Goal: Task Accomplishment & Management: Use online tool/utility

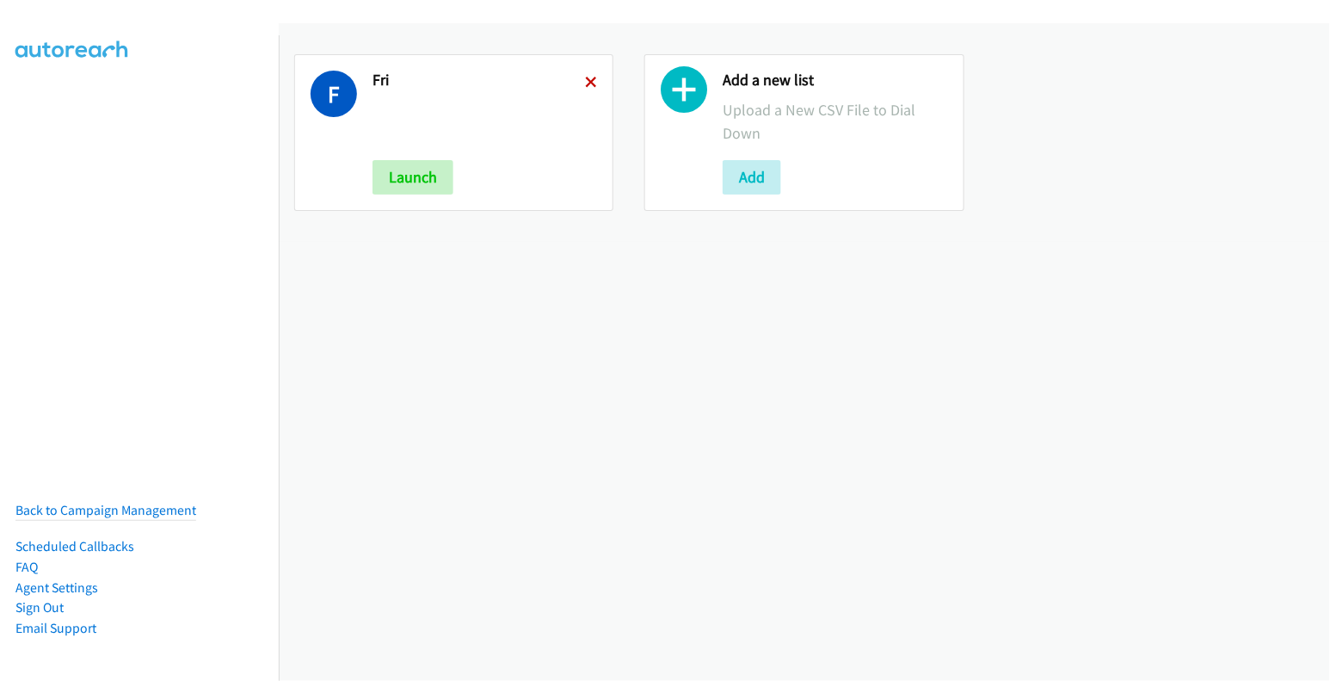
click at [585, 78] on icon at bounding box center [591, 83] width 12 height 12
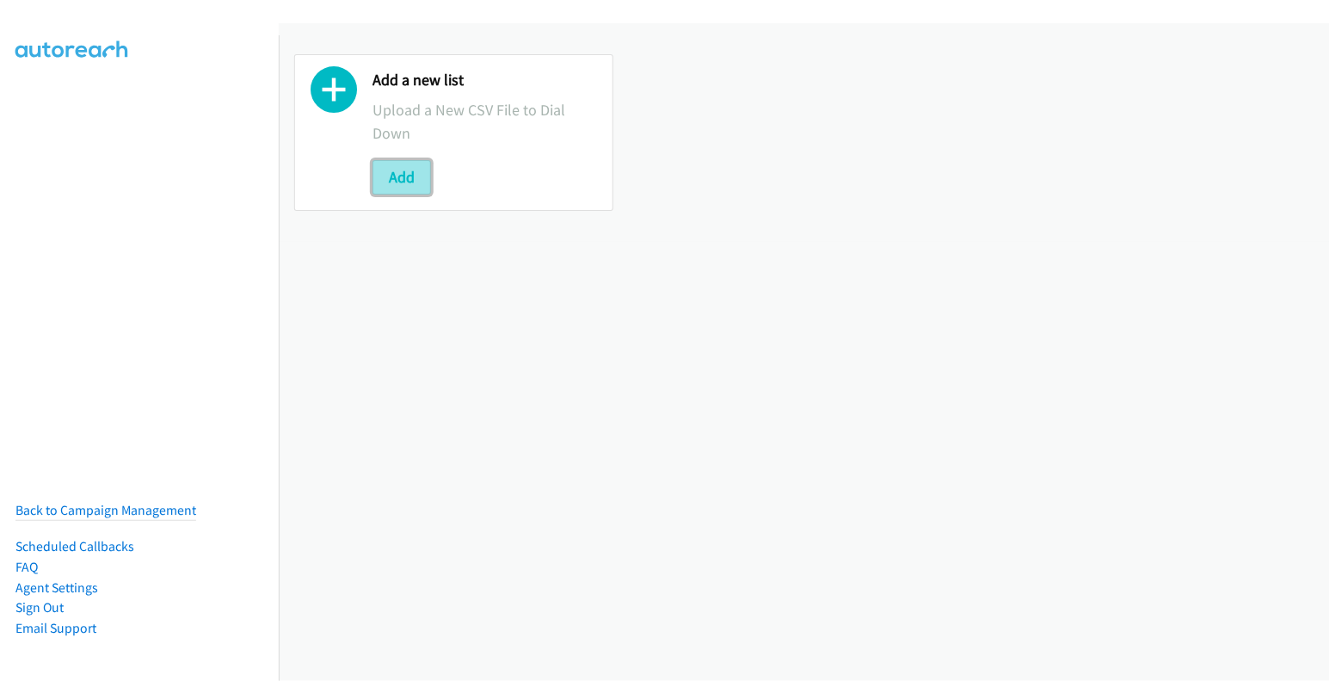
click at [400, 174] on button "Add" at bounding box center [402, 177] width 59 height 34
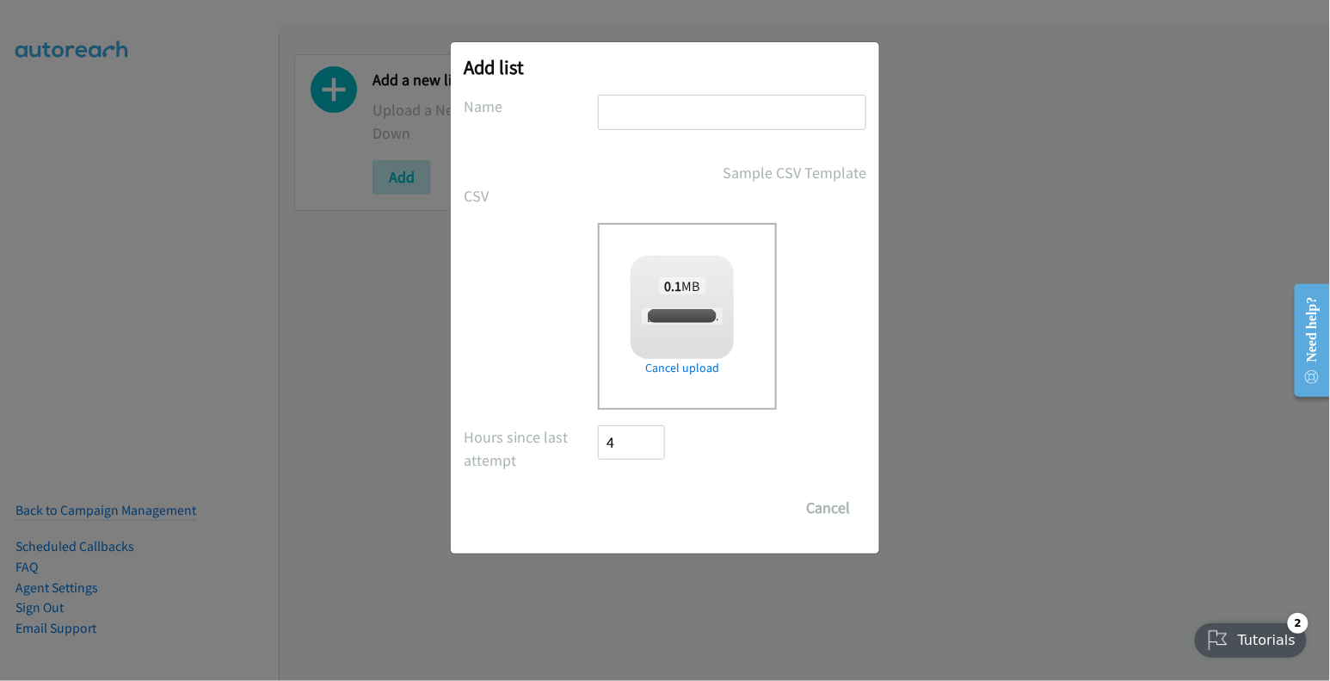
click at [685, 108] on input "text" at bounding box center [732, 112] width 268 height 35
checkbox input "true"
type input "fri"
click at [656, 511] on input "Save List" at bounding box center [643, 507] width 90 height 34
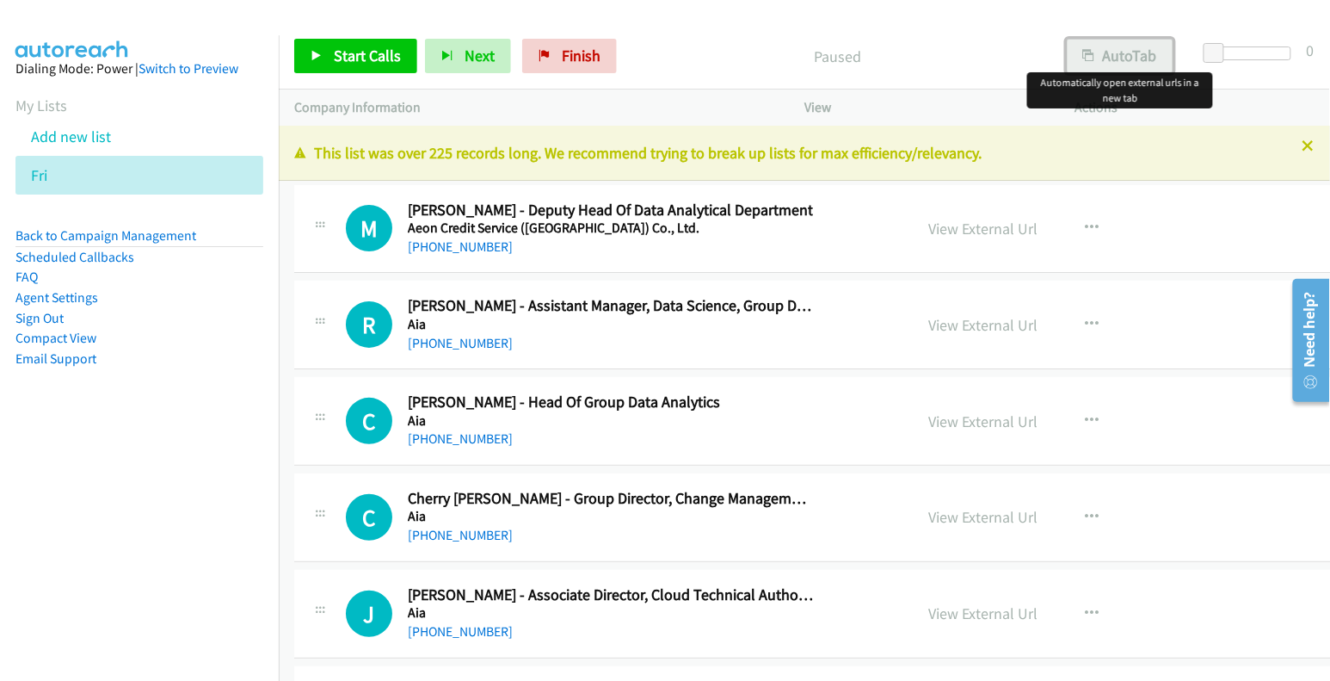
click at [1118, 55] on button "AutoTab" at bounding box center [1120, 56] width 107 height 34
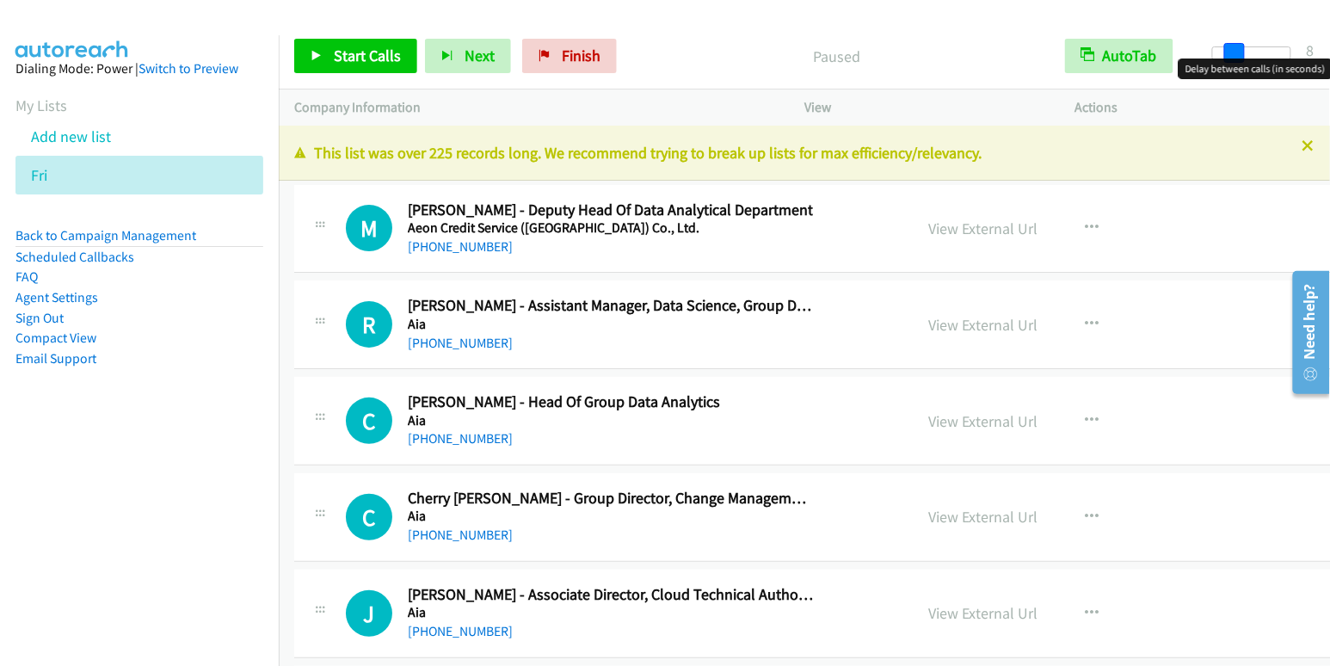
drag, startPoint x: 1213, startPoint y: 49, endPoint x: 1233, endPoint y: 53, distance: 20.2
click at [1233, 53] on span at bounding box center [1234, 53] width 21 height 21
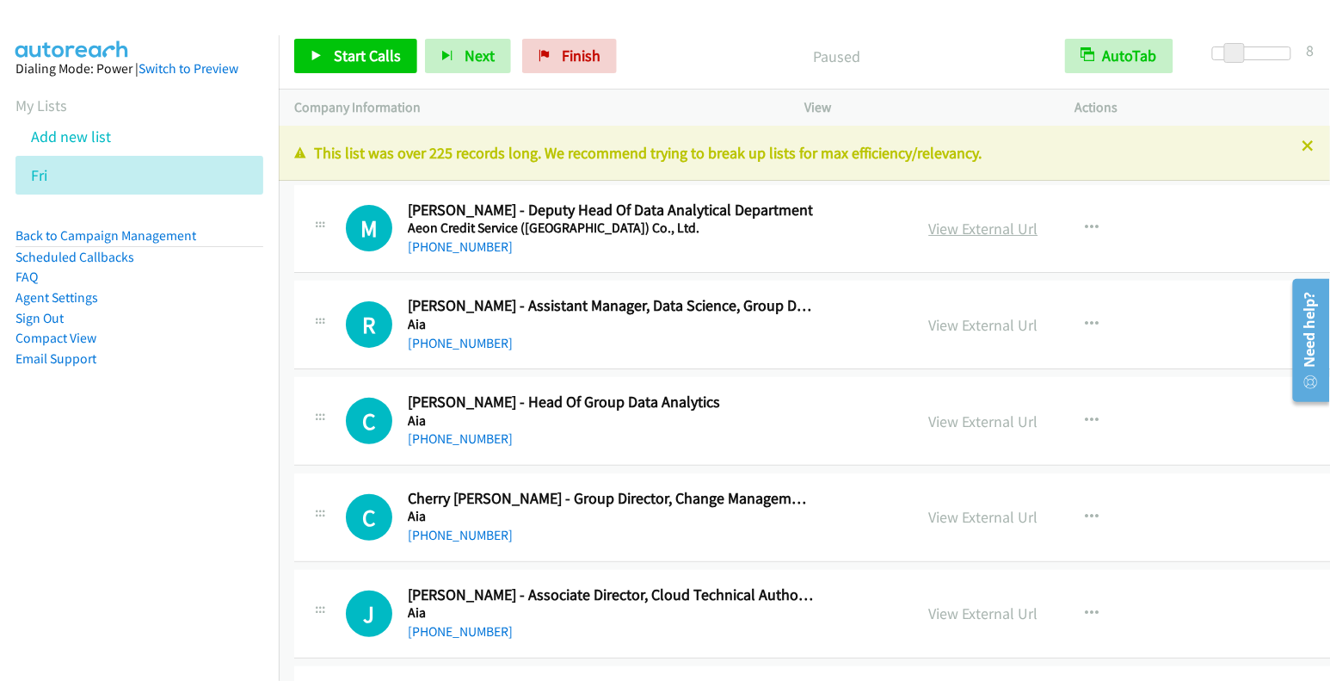
click at [940, 234] on link "View External Url" at bounding box center [983, 229] width 109 height 20
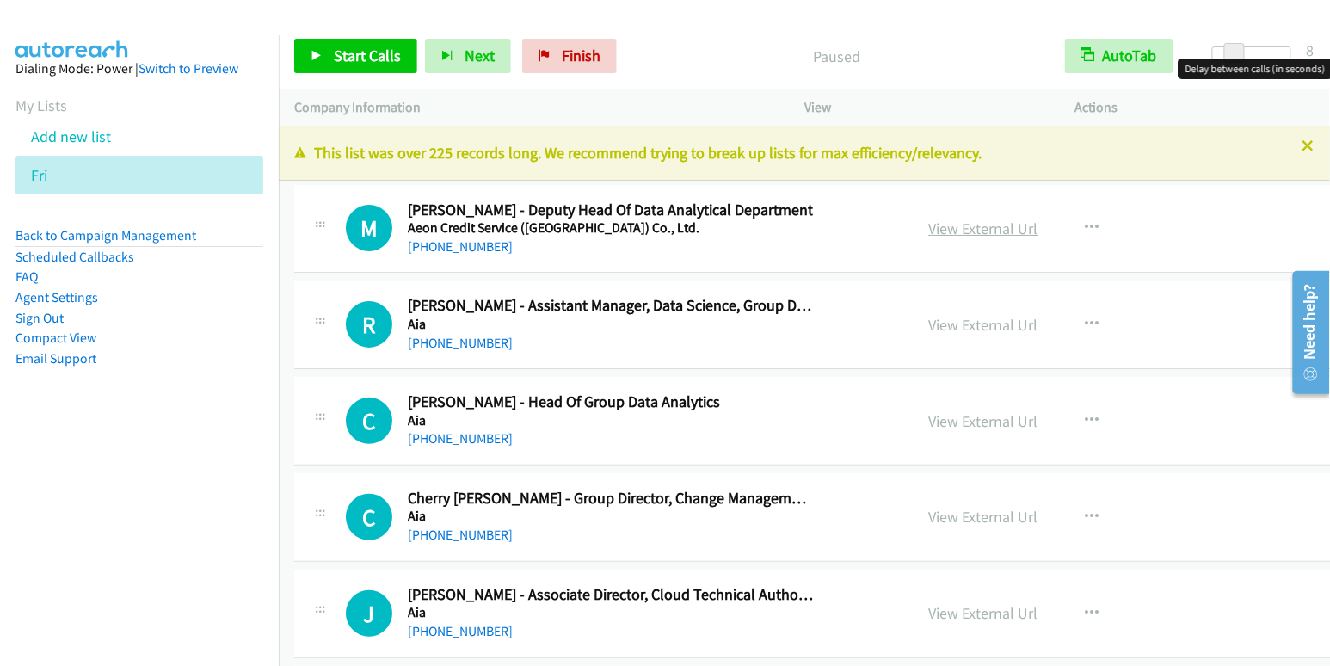
click at [946, 235] on link "View External Url" at bounding box center [983, 229] width 109 height 20
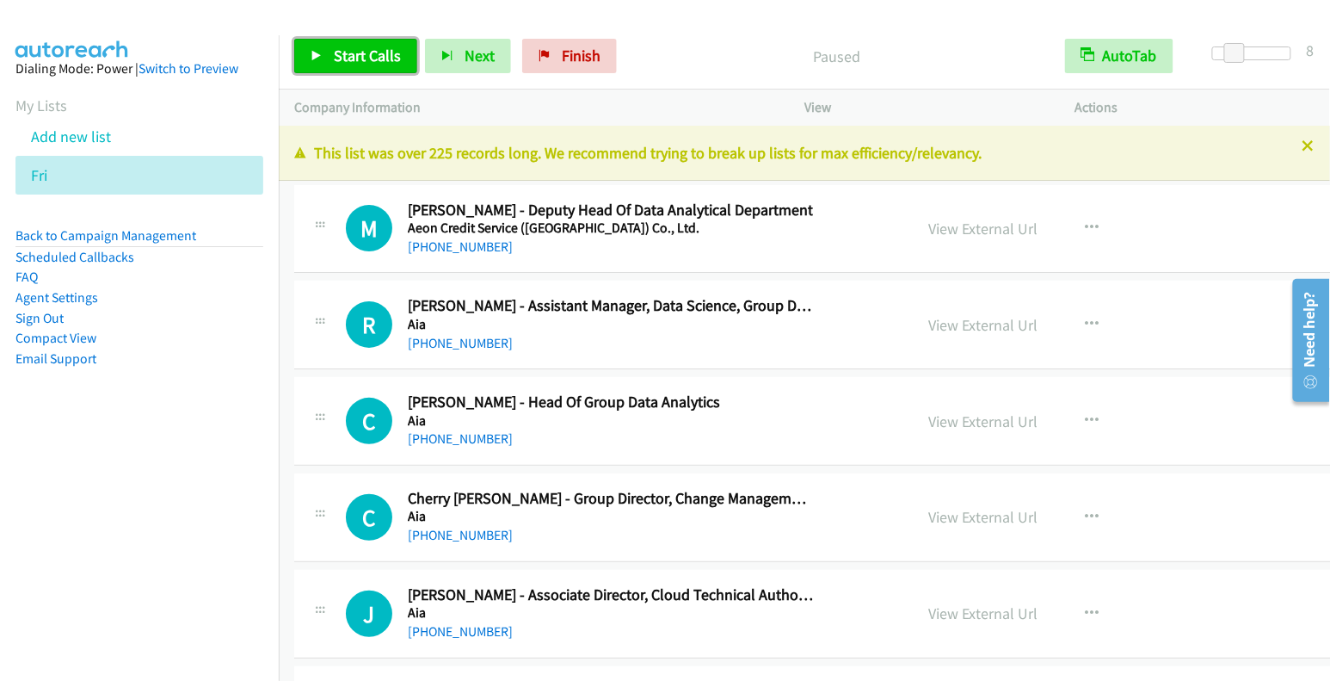
click at [362, 55] on span "Start Calls" at bounding box center [367, 56] width 67 height 20
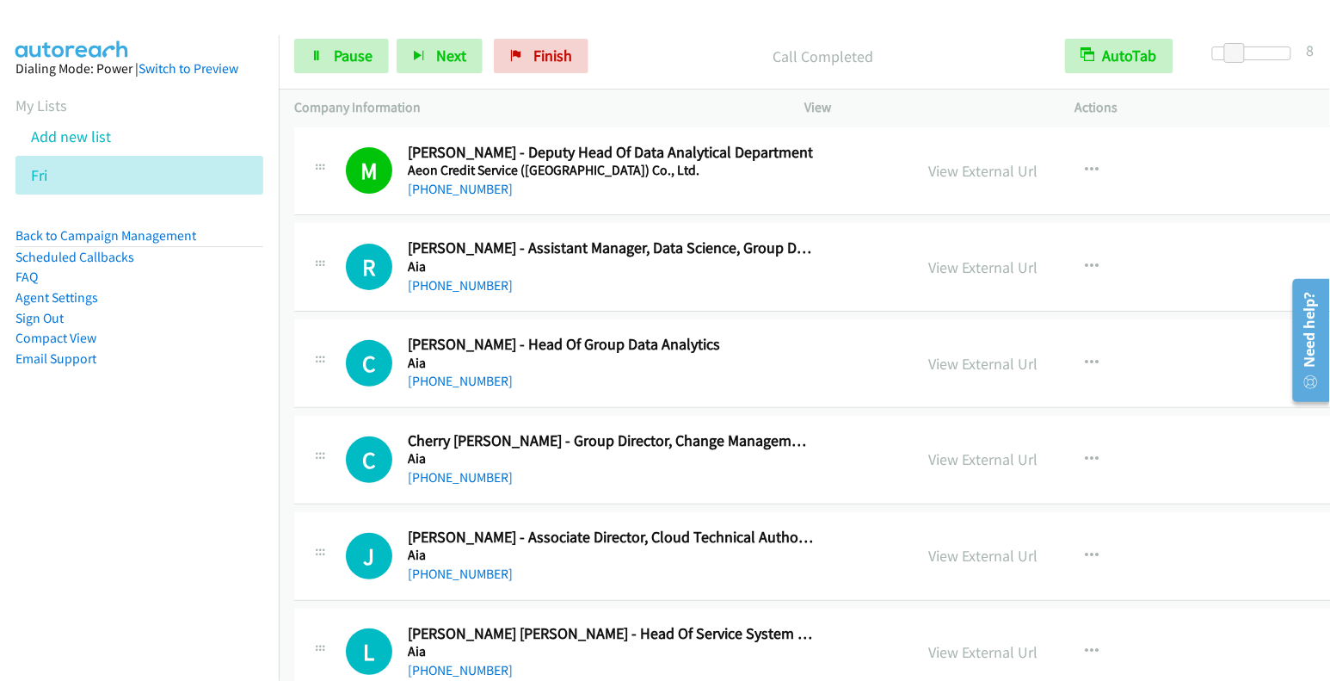
scroll to position [59, 0]
click at [350, 45] on link "Pause" at bounding box center [341, 56] width 95 height 34
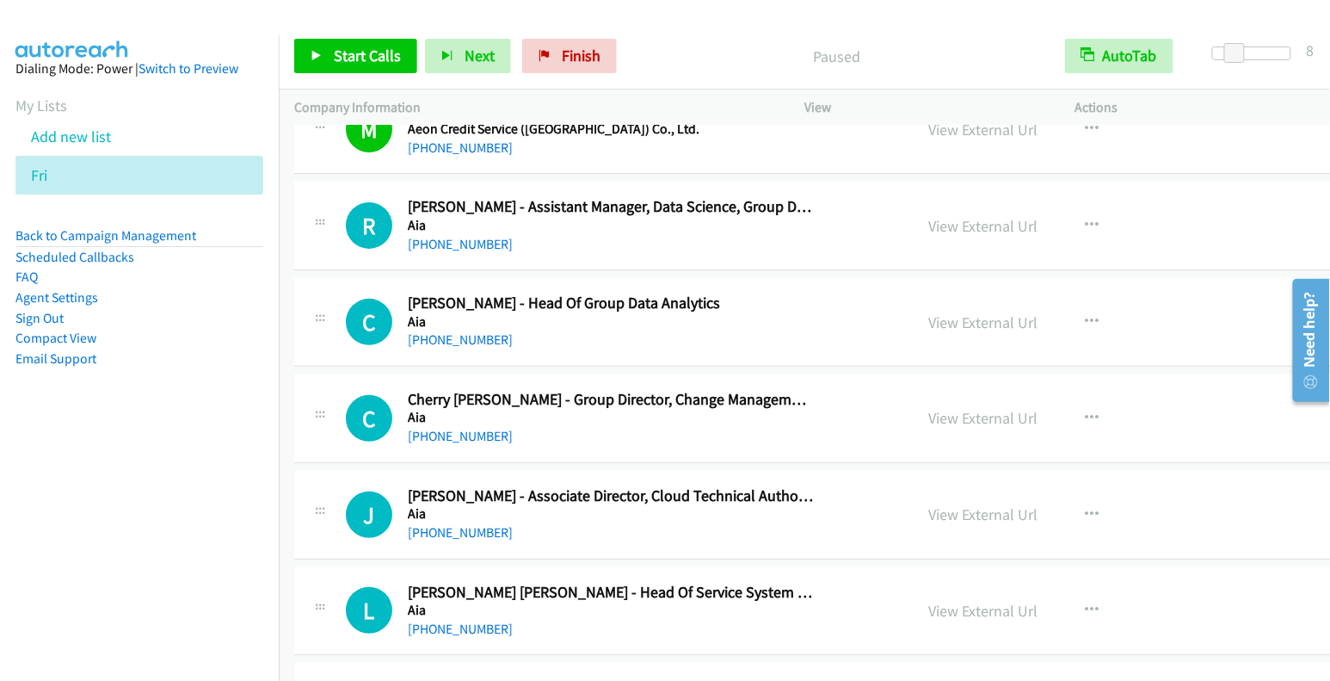
scroll to position [136, 0]
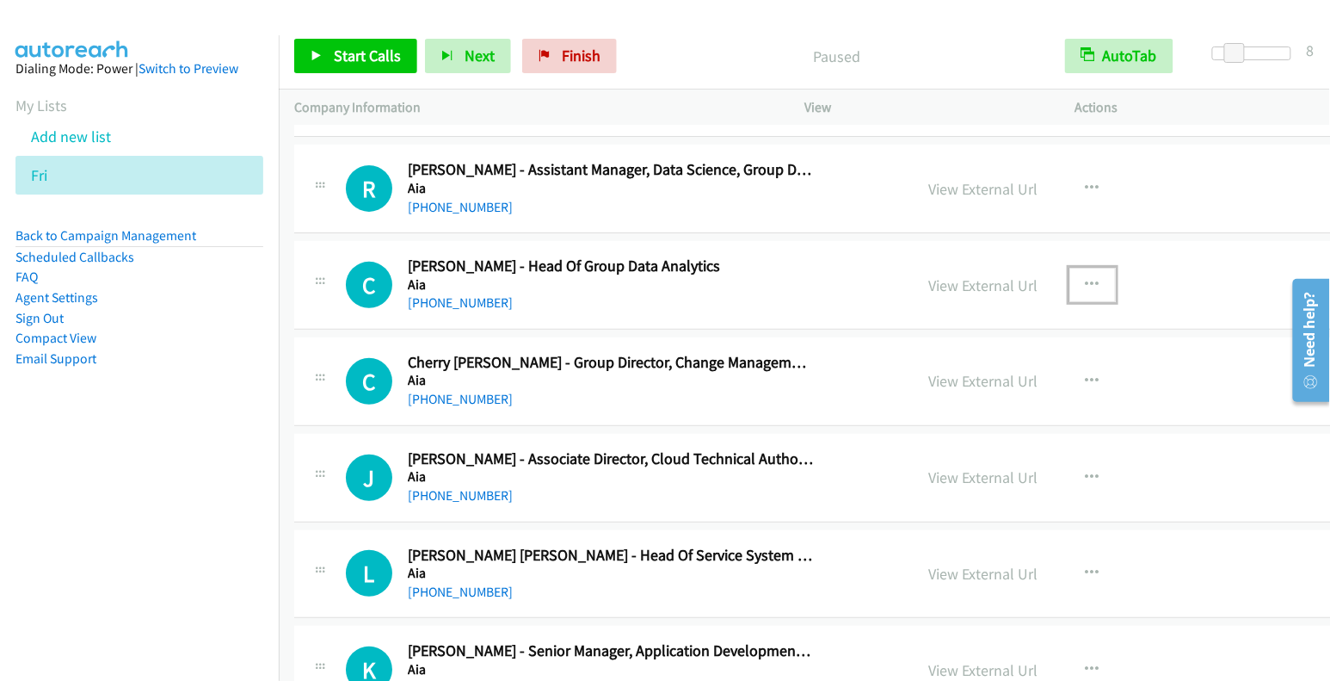
click at [1086, 282] on icon "button" at bounding box center [1093, 285] width 14 height 14
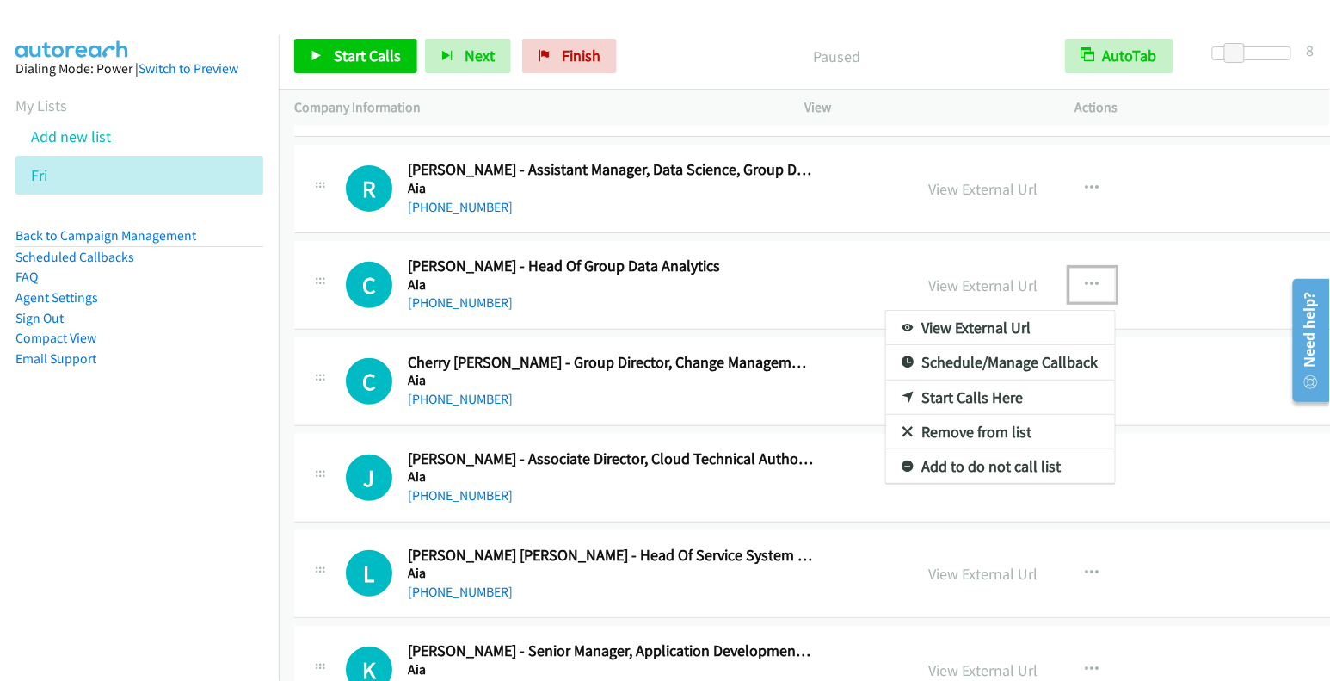
click at [929, 387] on link "Start Calls Here" at bounding box center [1000, 397] width 229 height 34
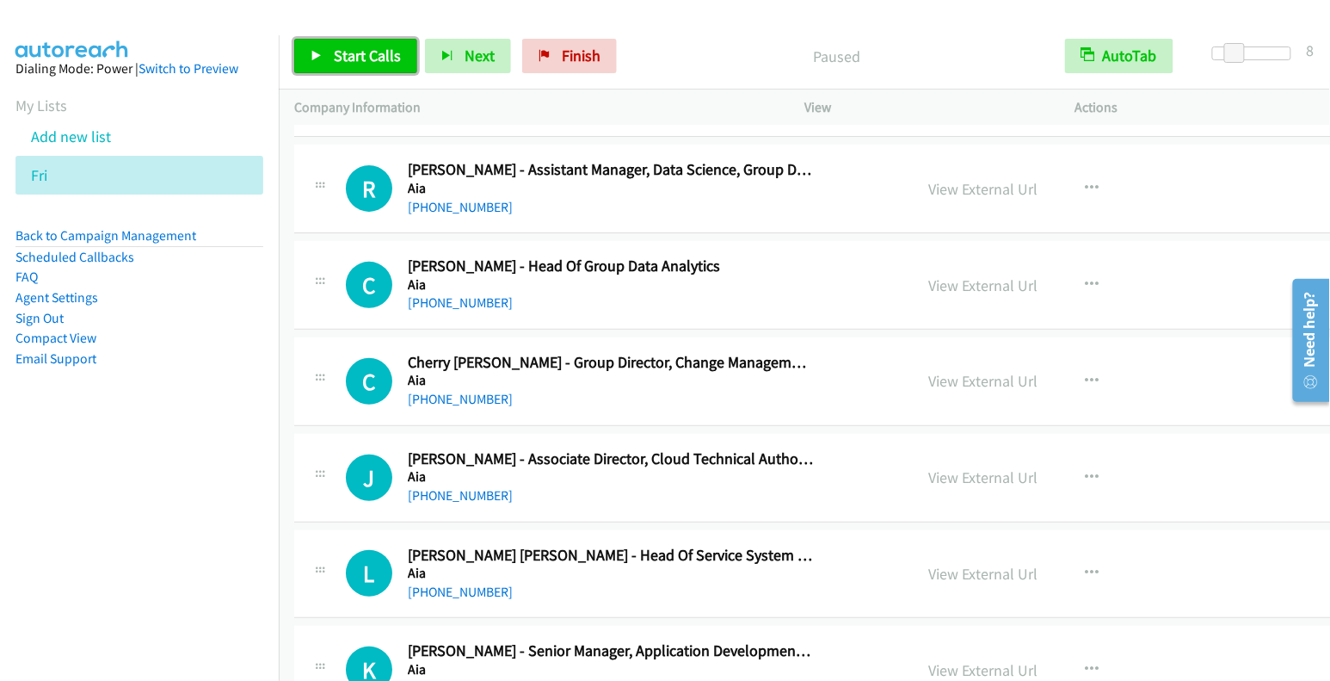
click at [366, 62] on span "Start Calls" at bounding box center [367, 56] width 67 height 20
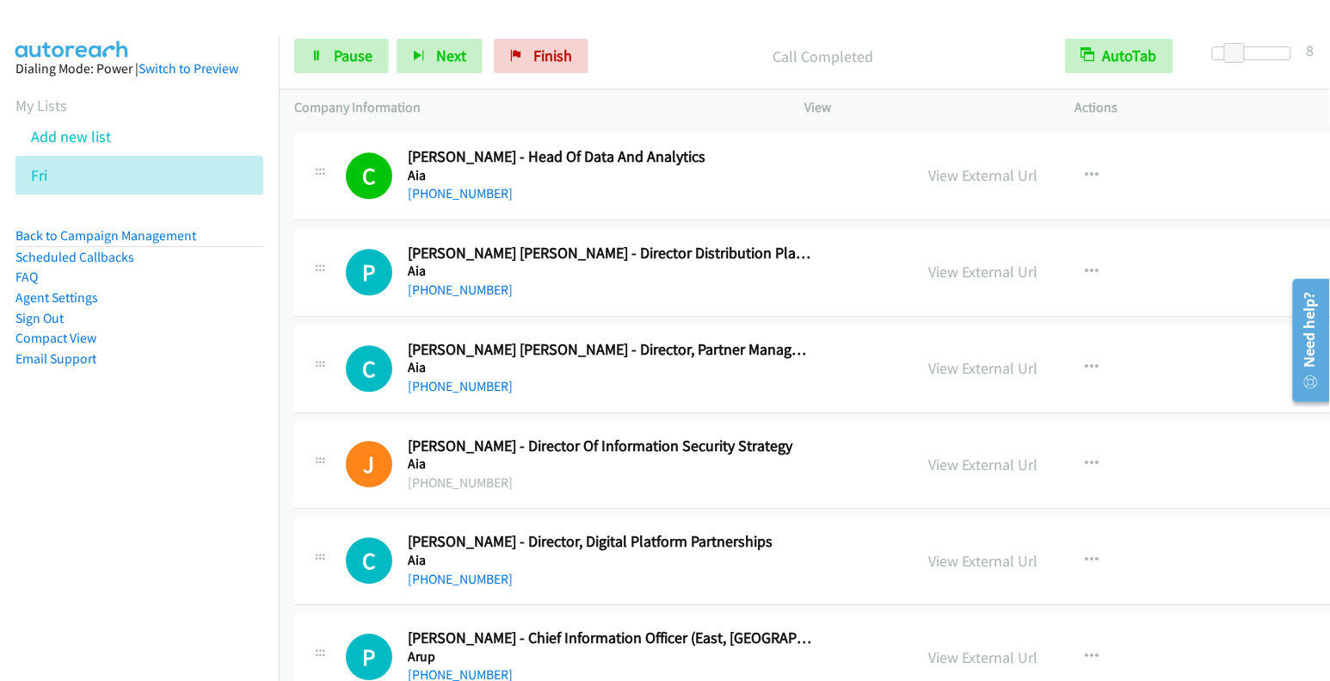
scroll to position [1304, 0]
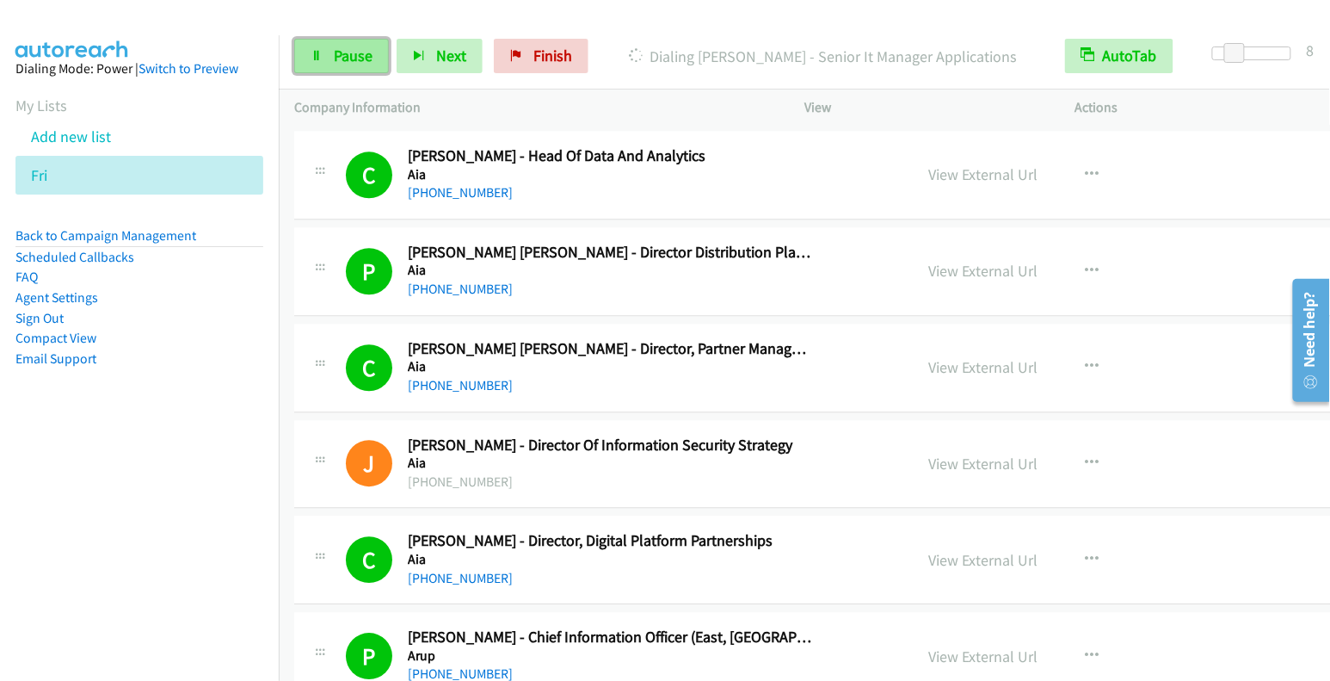
click at [351, 65] on span "Pause" at bounding box center [353, 56] width 39 height 20
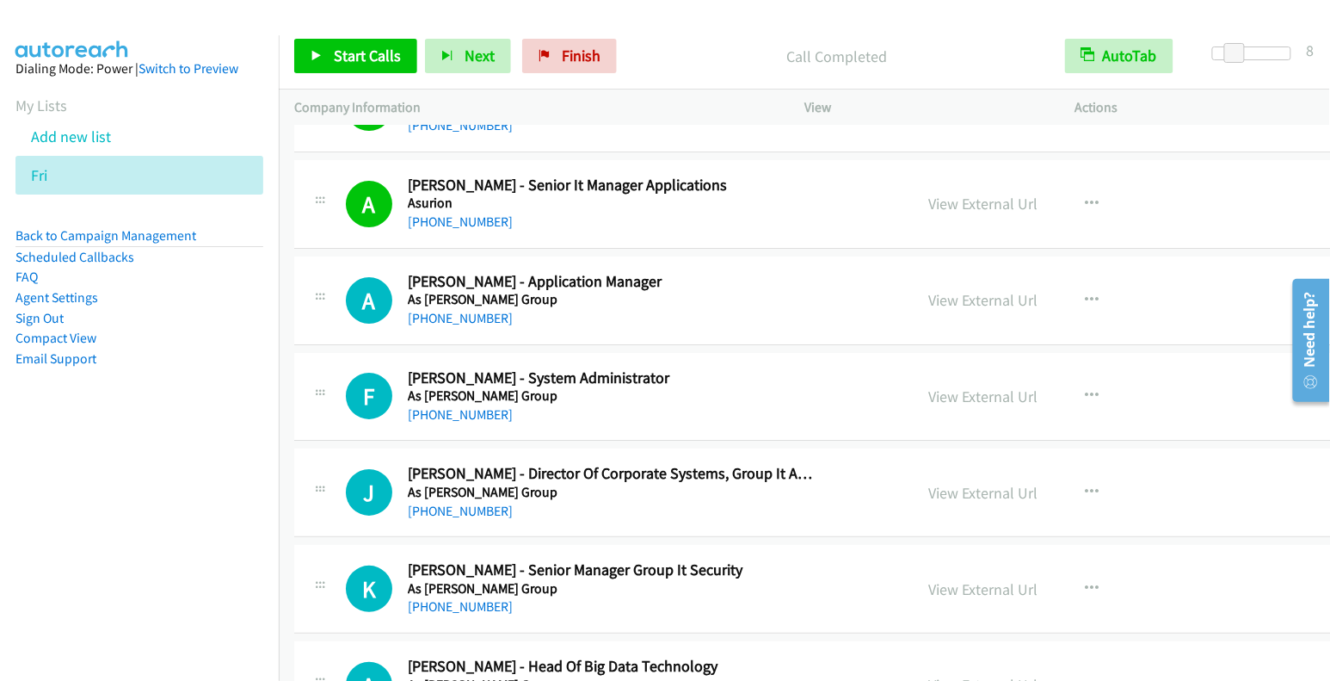
scroll to position [1854, 0]
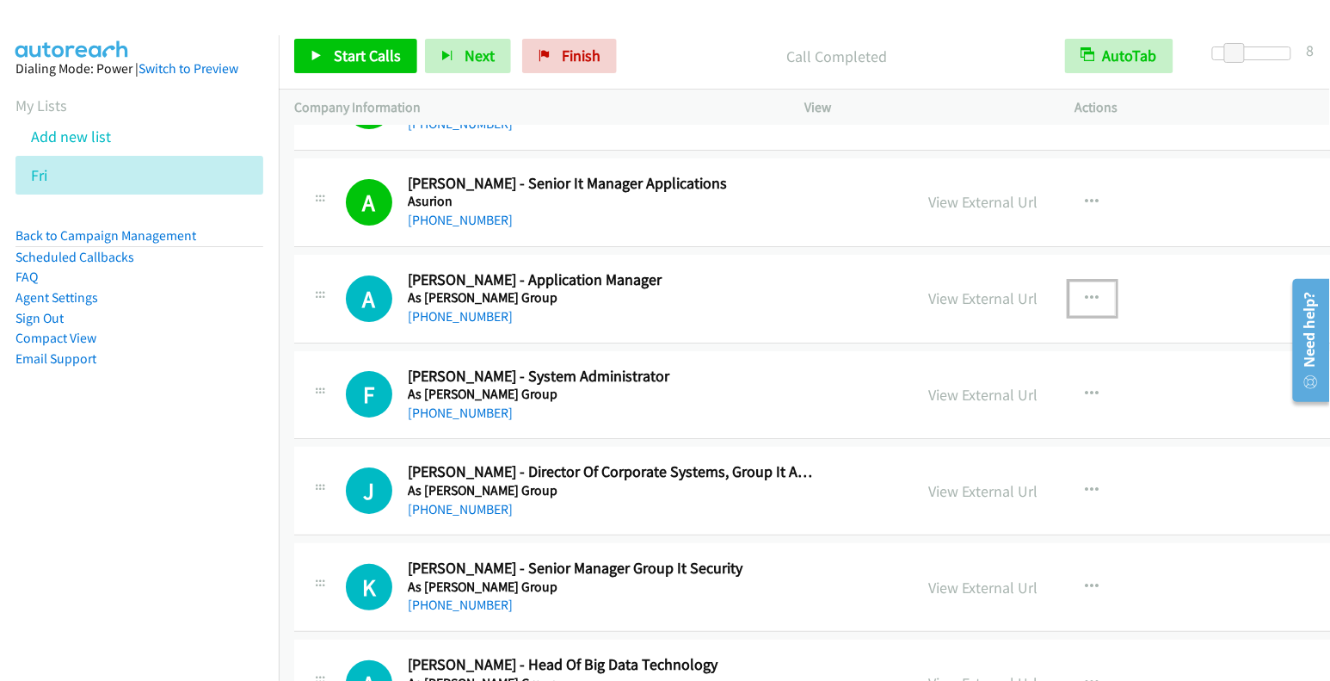
click at [1086, 292] on icon "button" at bounding box center [1093, 299] width 14 height 14
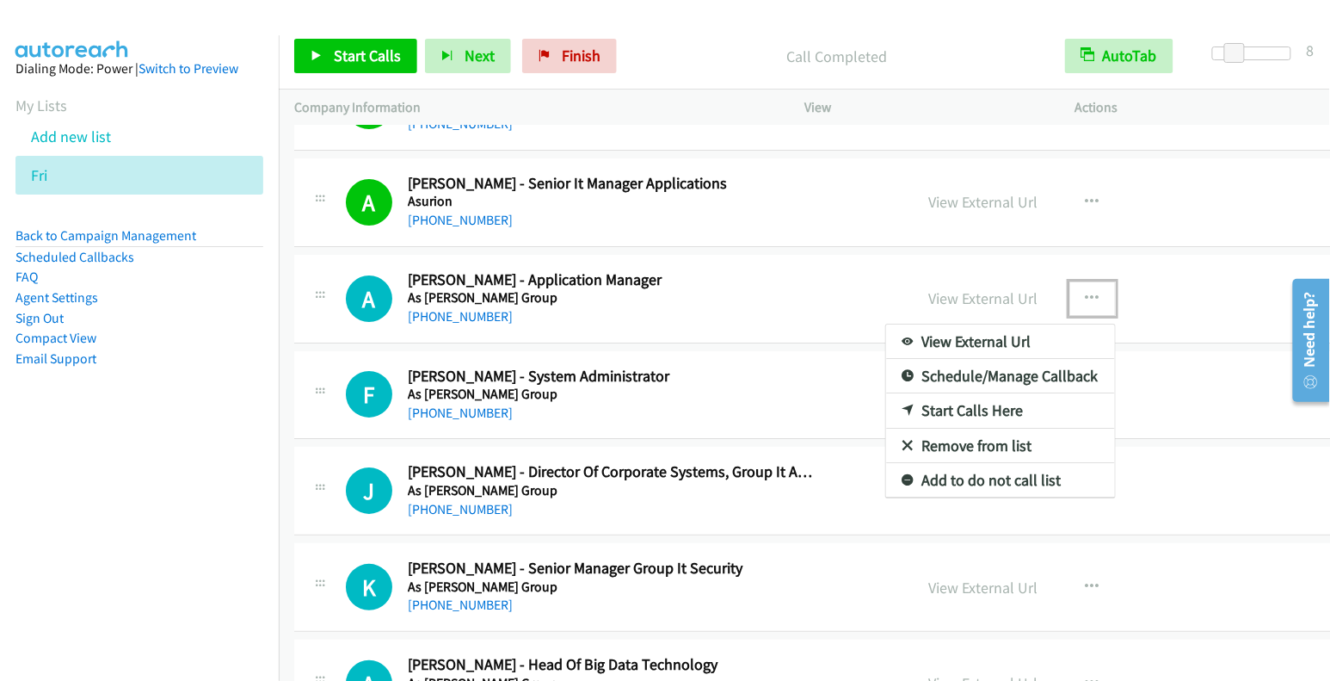
click at [925, 404] on link "Start Calls Here" at bounding box center [1000, 410] width 229 height 34
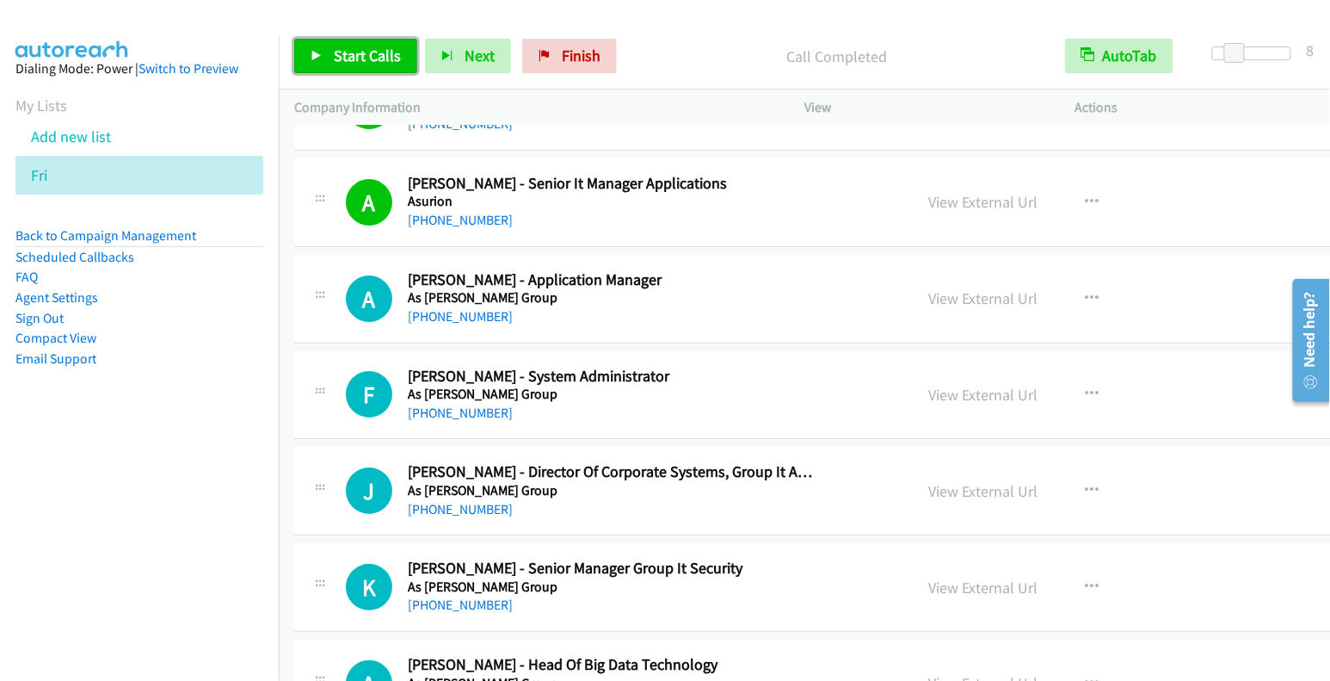
click at [329, 51] on link "Start Calls" at bounding box center [355, 56] width 123 height 34
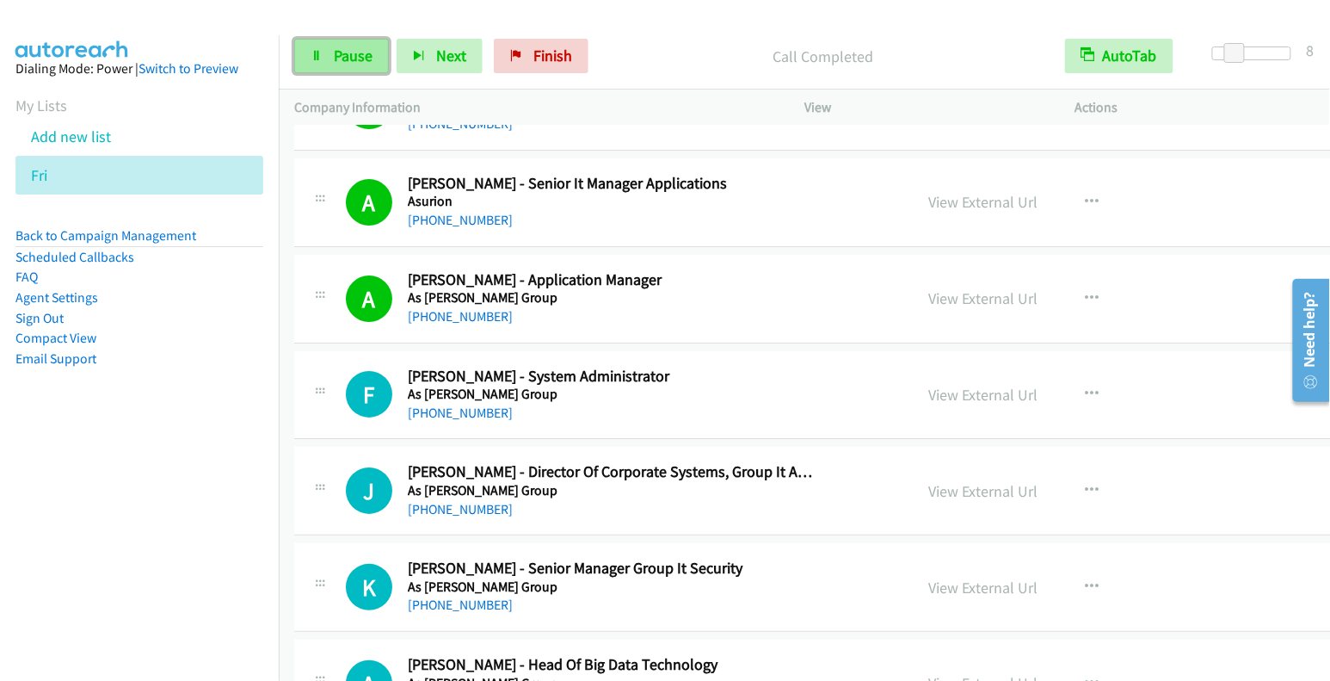
click at [354, 54] on span "Pause" at bounding box center [353, 56] width 39 height 20
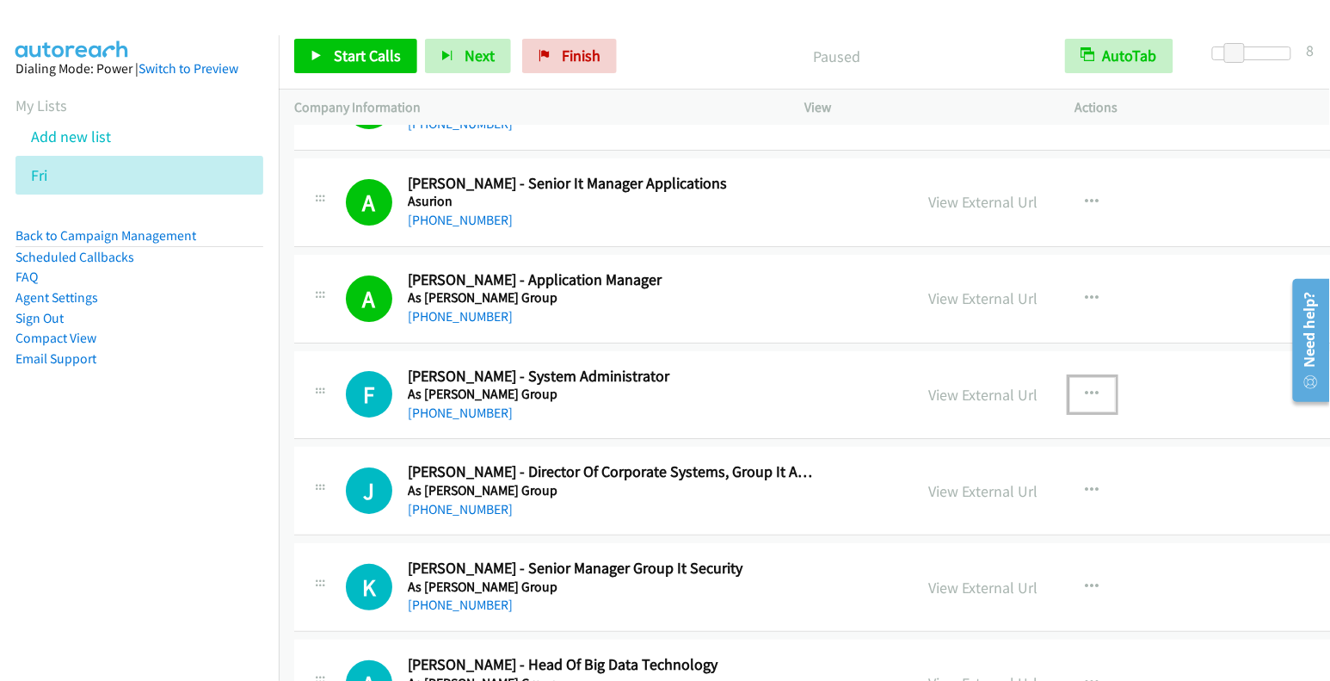
click at [1086, 388] on icon "button" at bounding box center [1093, 394] width 14 height 14
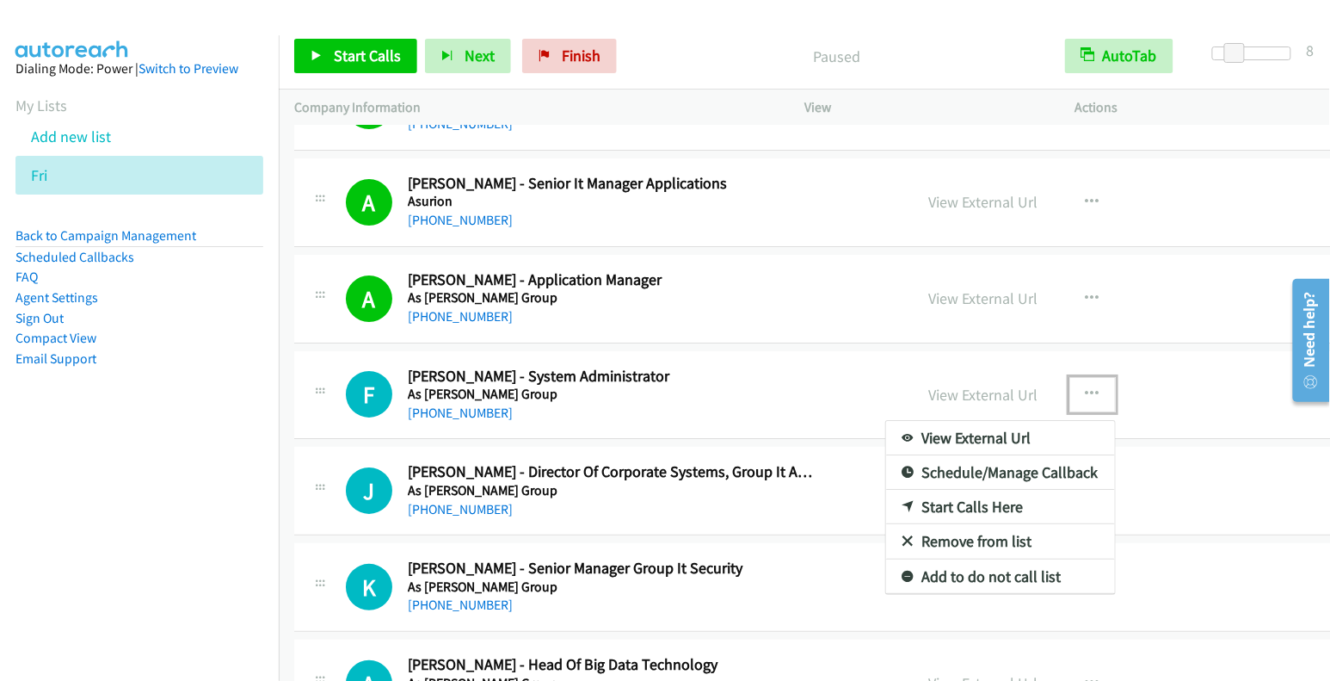
click at [946, 495] on link "Start Calls Here" at bounding box center [1000, 507] width 229 height 34
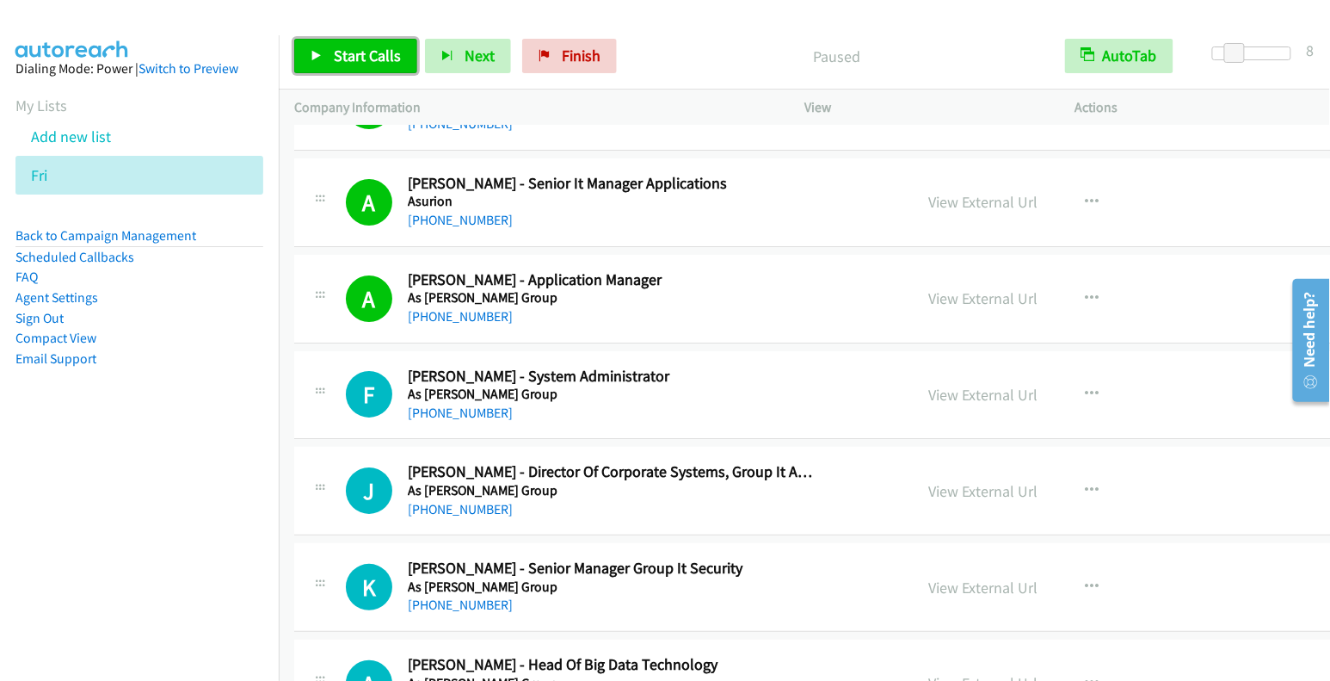
click at [370, 61] on span "Start Calls" at bounding box center [367, 56] width 67 height 20
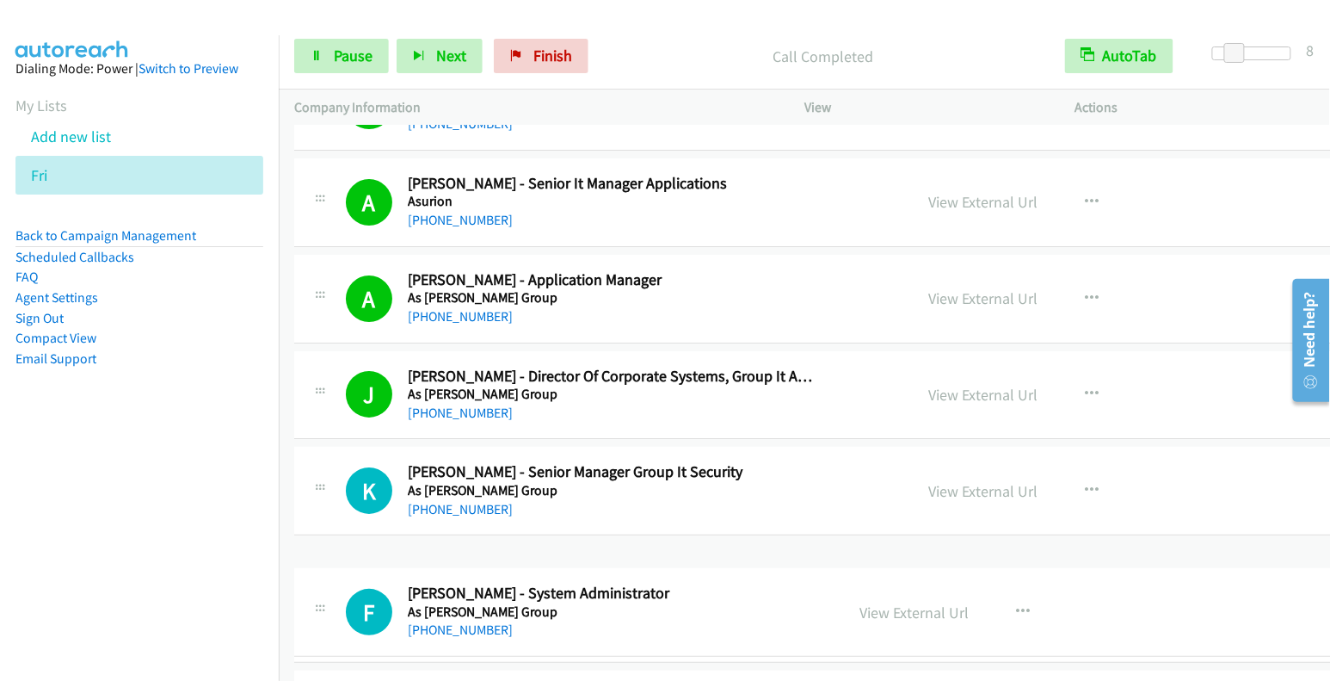
drag, startPoint x: 710, startPoint y: 373, endPoint x: 709, endPoint y: 600, distance: 226.3
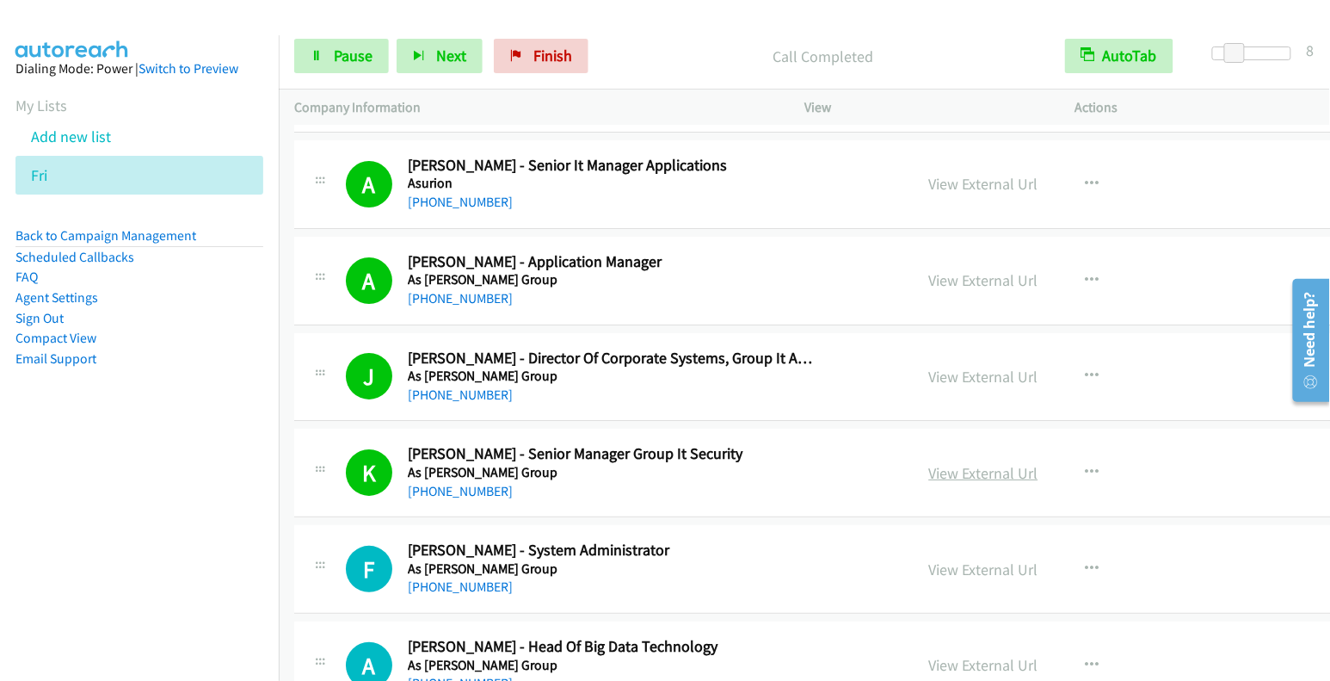
scroll to position [1884, 0]
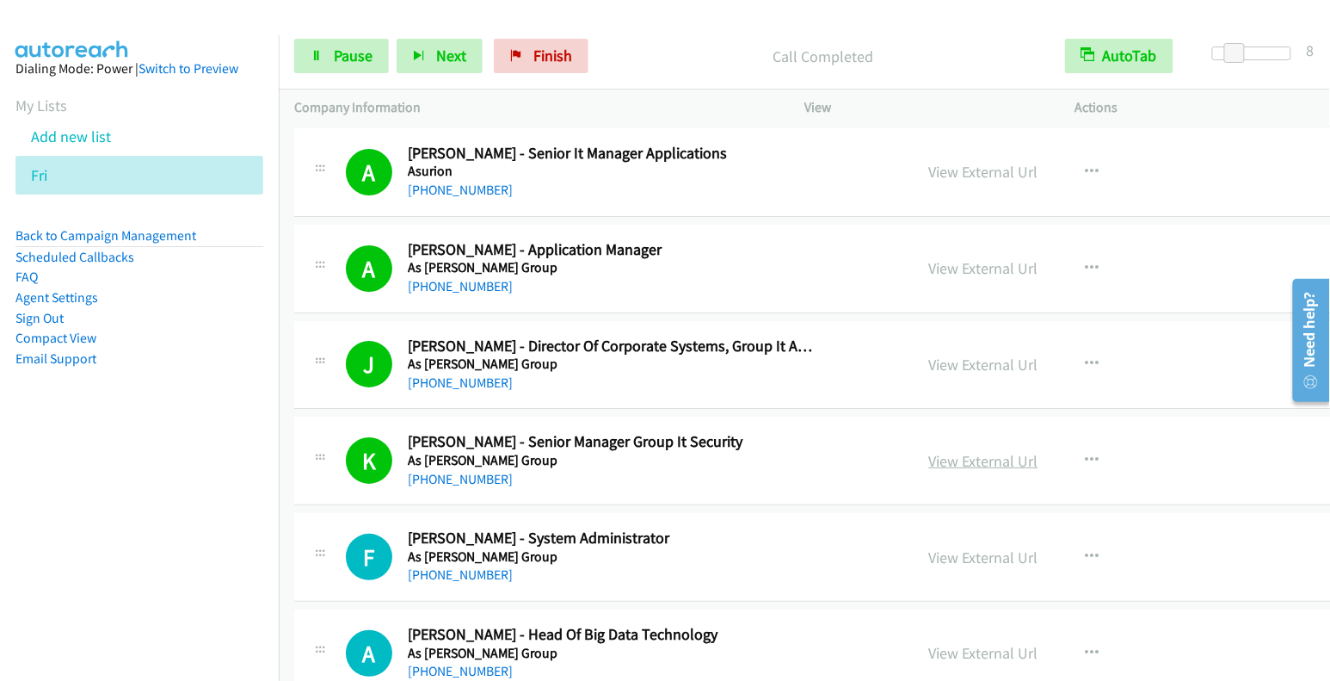
click at [964, 453] on link "View External Url" at bounding box center [983, 461] width 109 height 20
click at [370, 61] on span "Pause" at bounding box center [353, 56] width 39 height 20
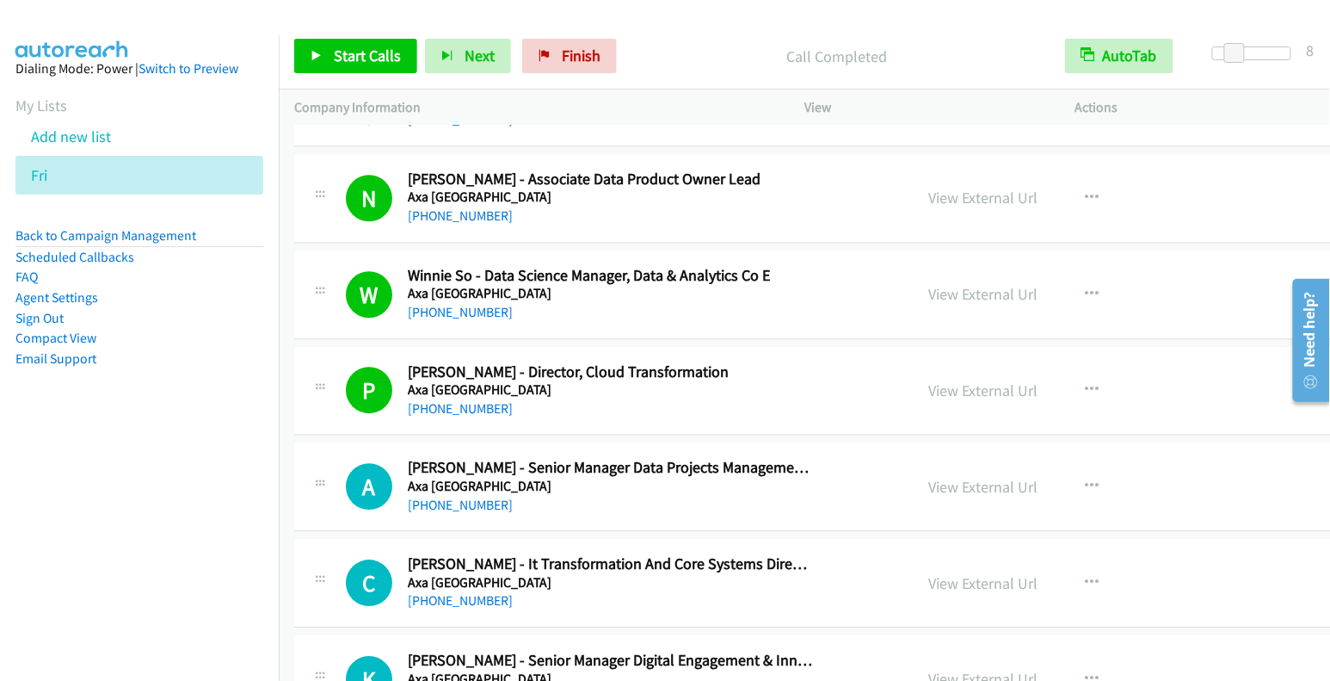
scroll to position [3606, 0]
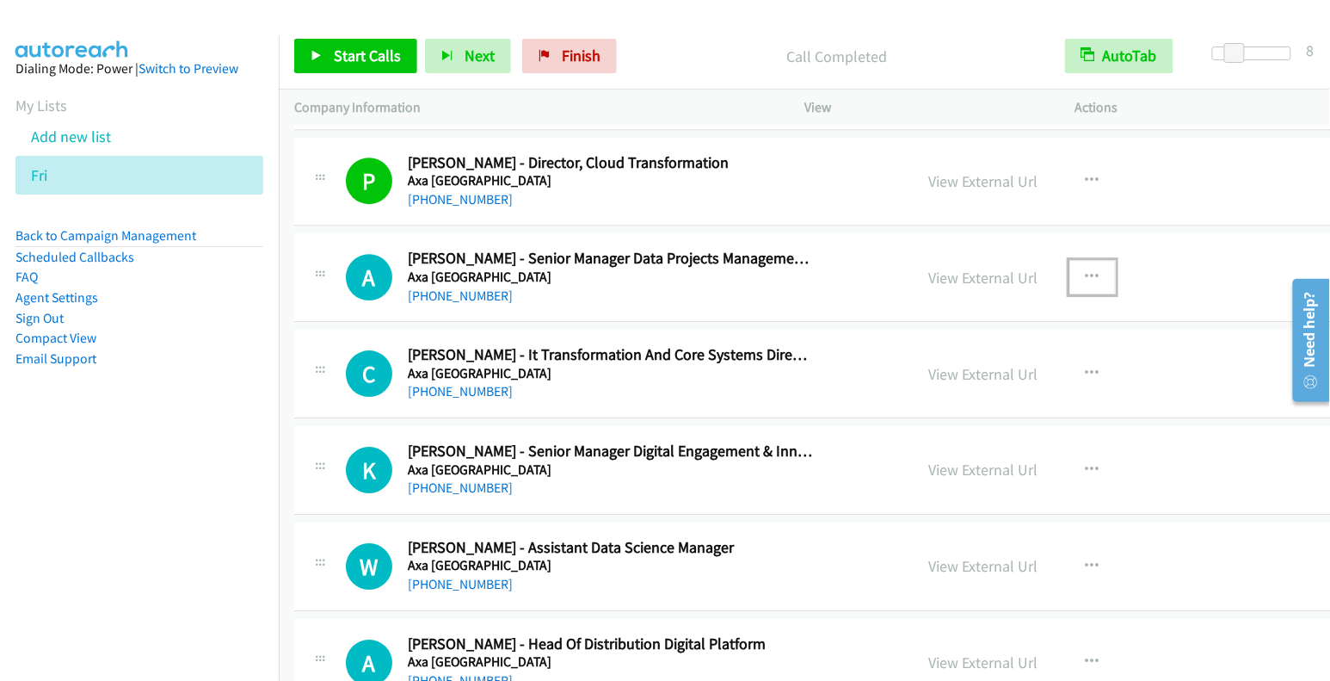
click at [1069, 260] on button "button" at bounding box center [1092, 277] width 46 height 34
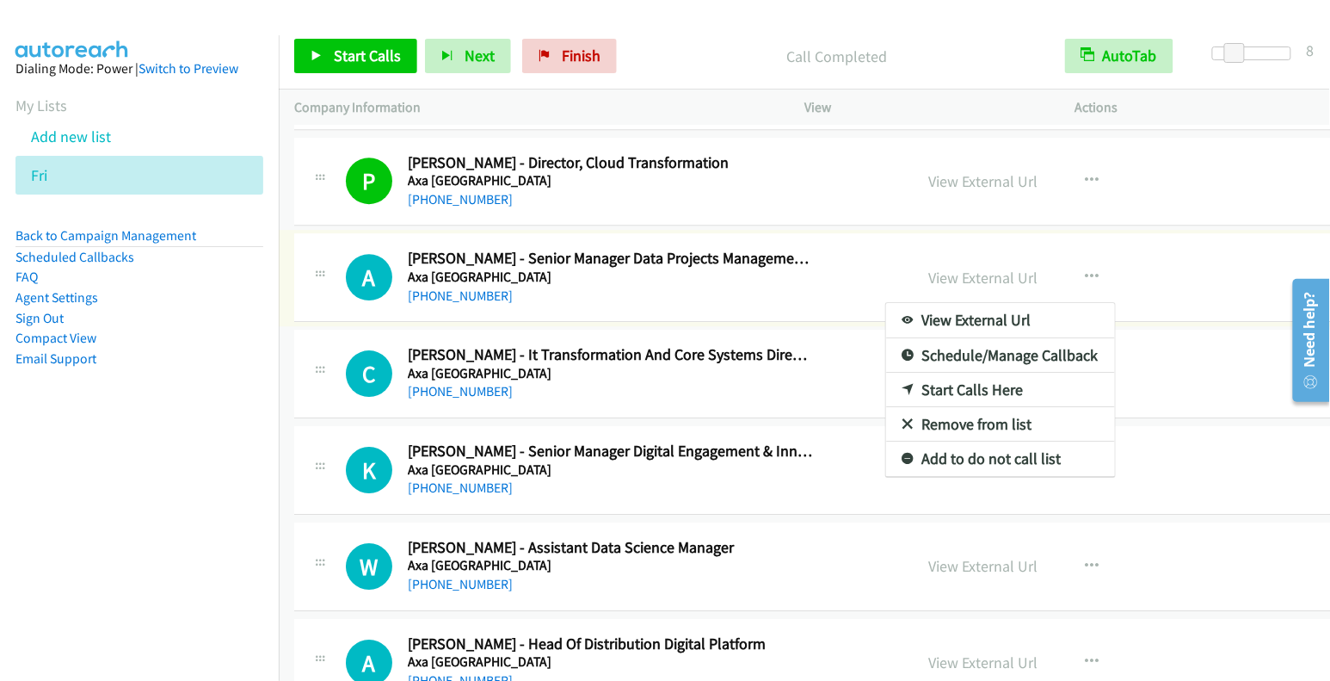
click at [949, 374] on link "Start Calls Here" at bounding box center [1000, 390] width 229 height 34
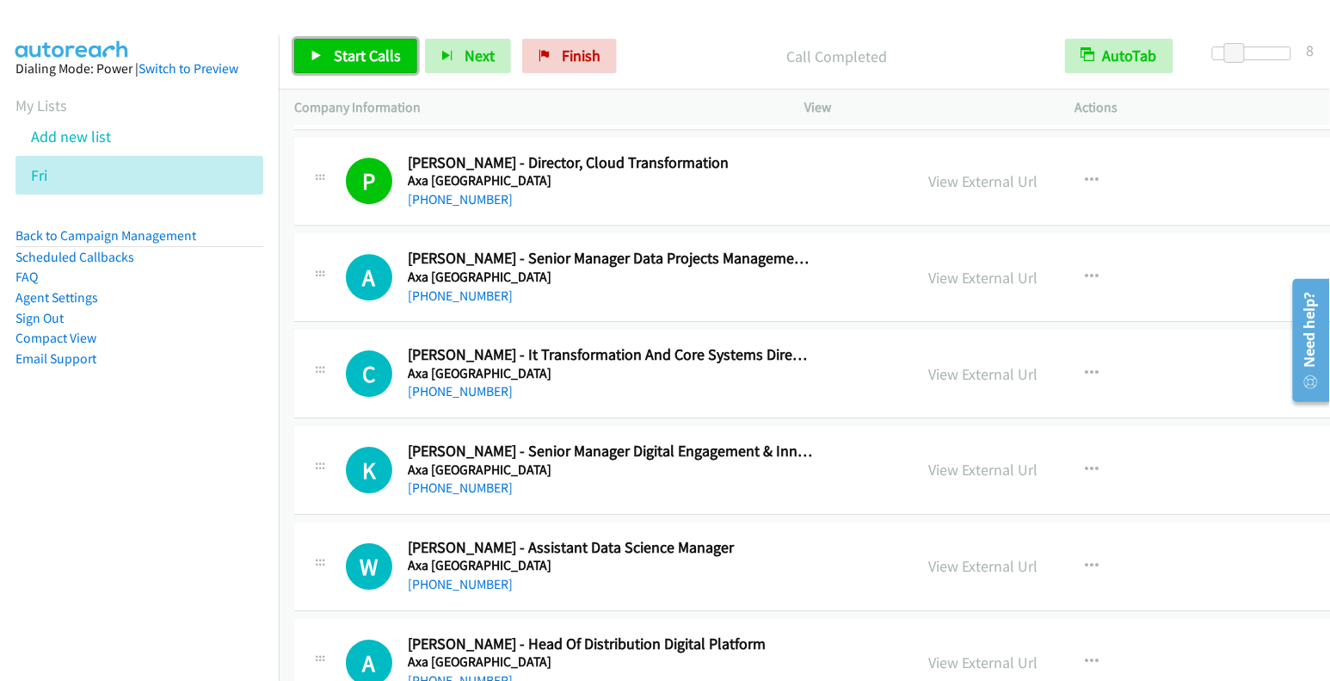
click at [354, 64] on span "Start Calls" at bounding box center [367, 56] width 67 height 20
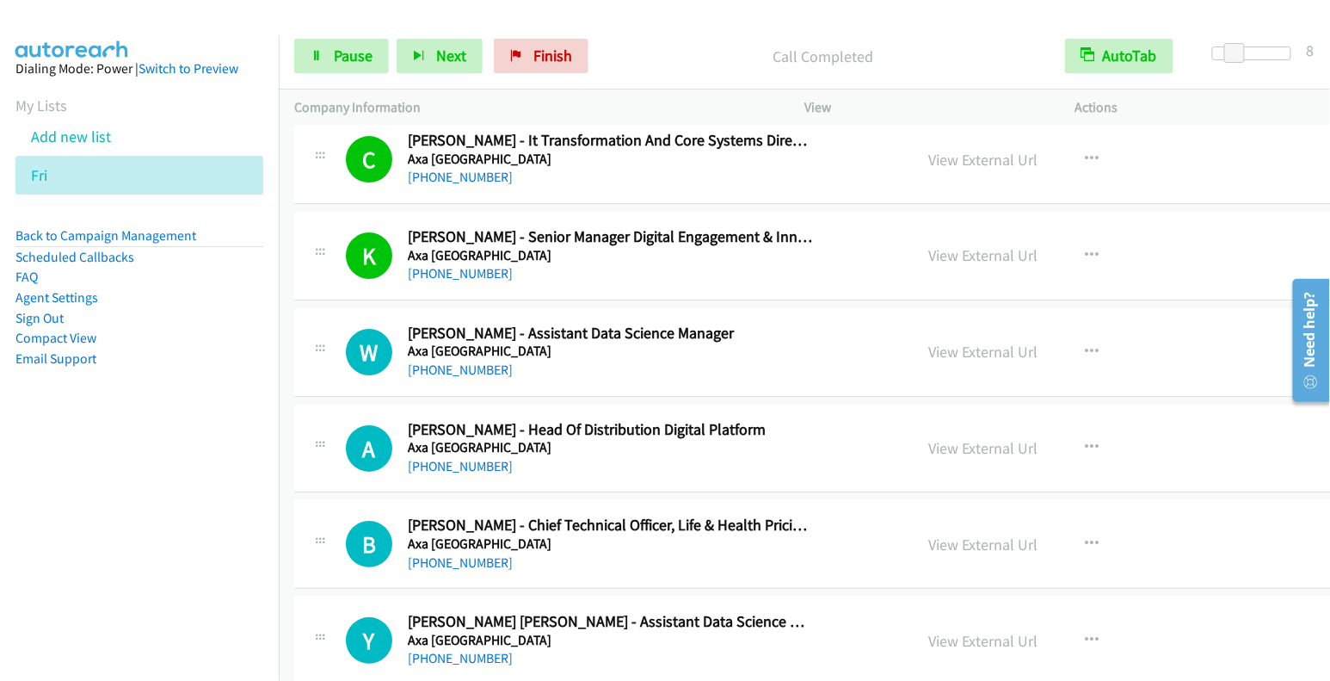
scroll to position [3821, 0]
